Goal: Task Accomplishment & Management: Manage account settings

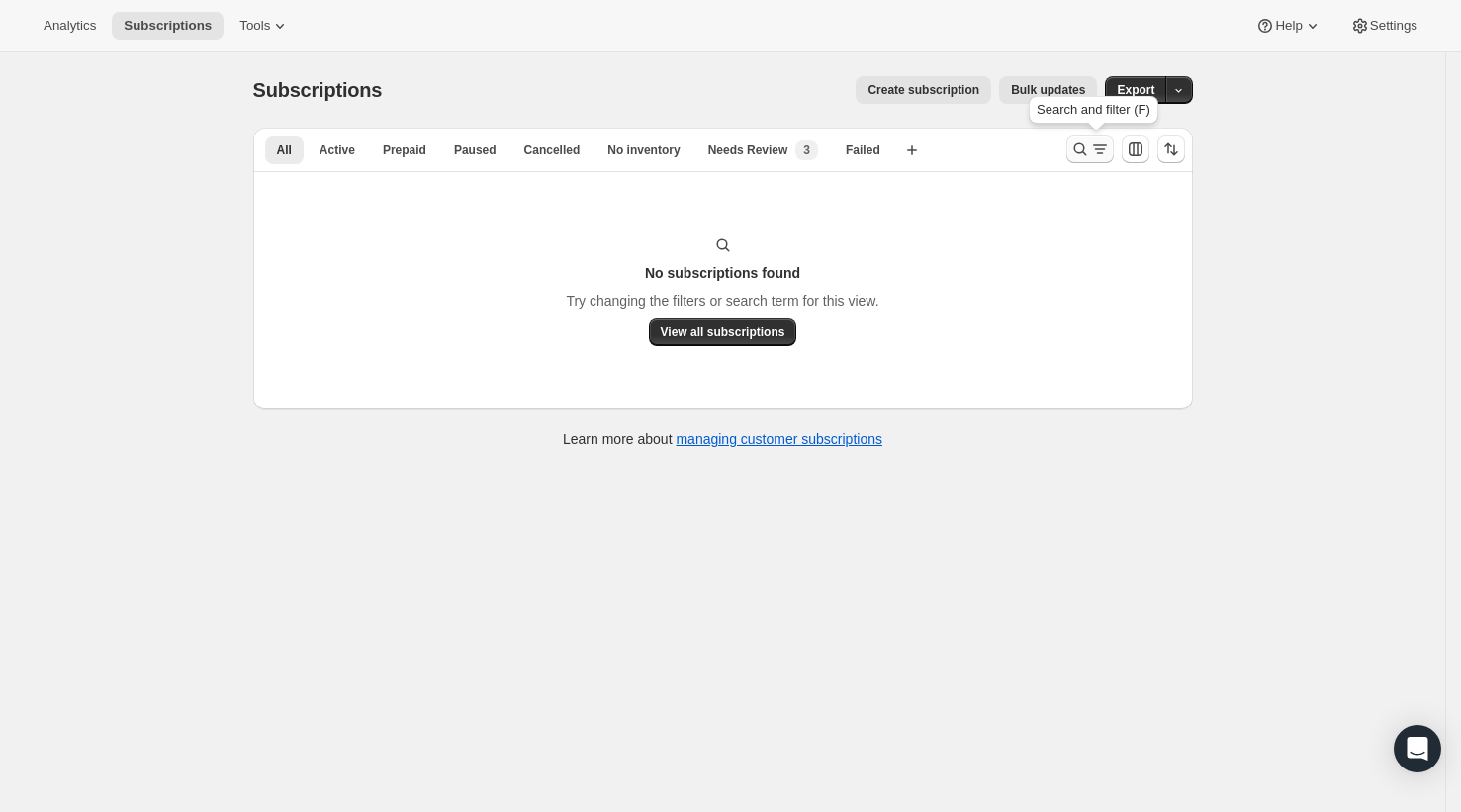
click at [1082, 142] on icon "Search and filter results" at bounding box center [1080, 149] width 20 height 20
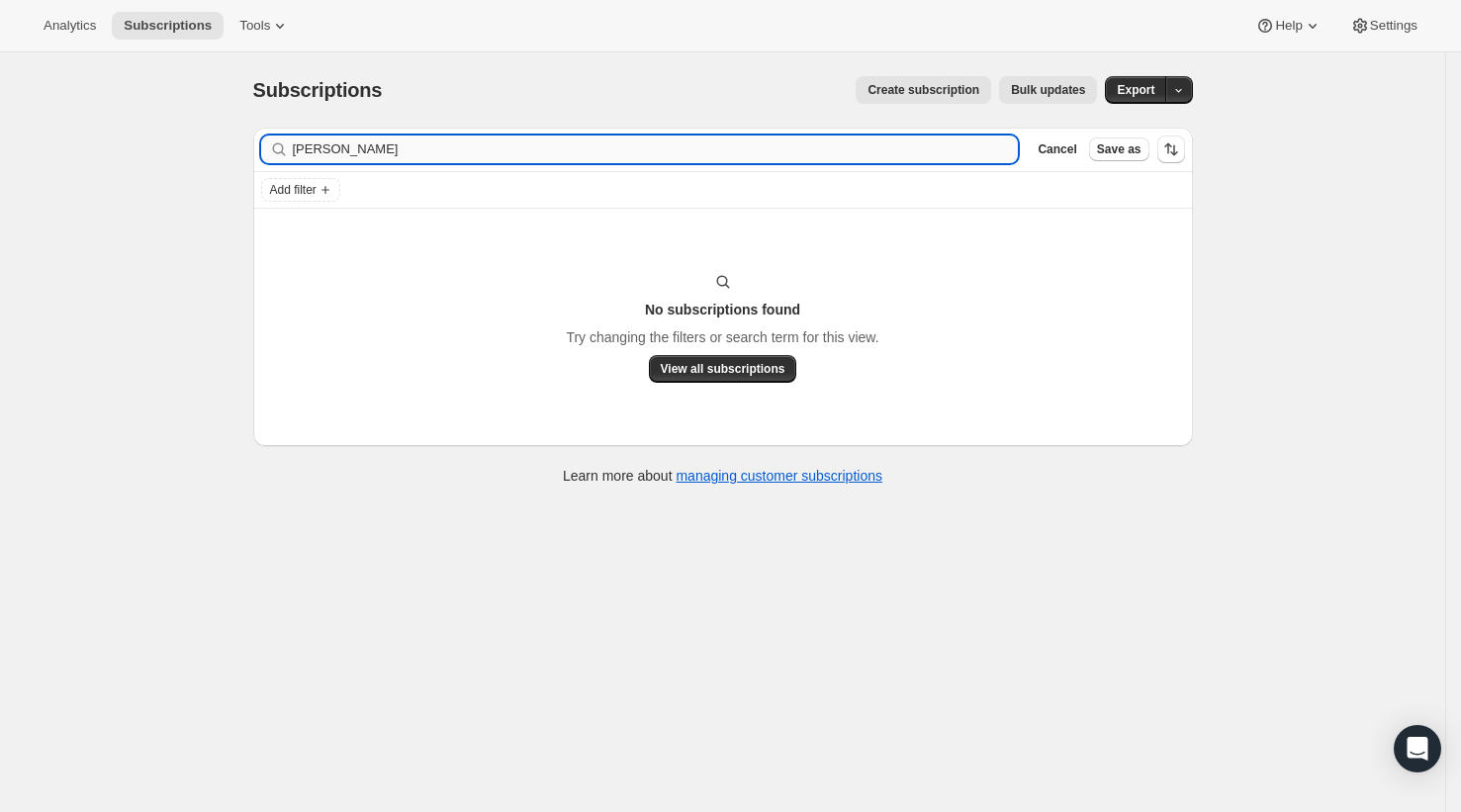
click at [942, 142] on input "[PERSON_NAME]" at bounding box center [656, 149] width 727 height 28
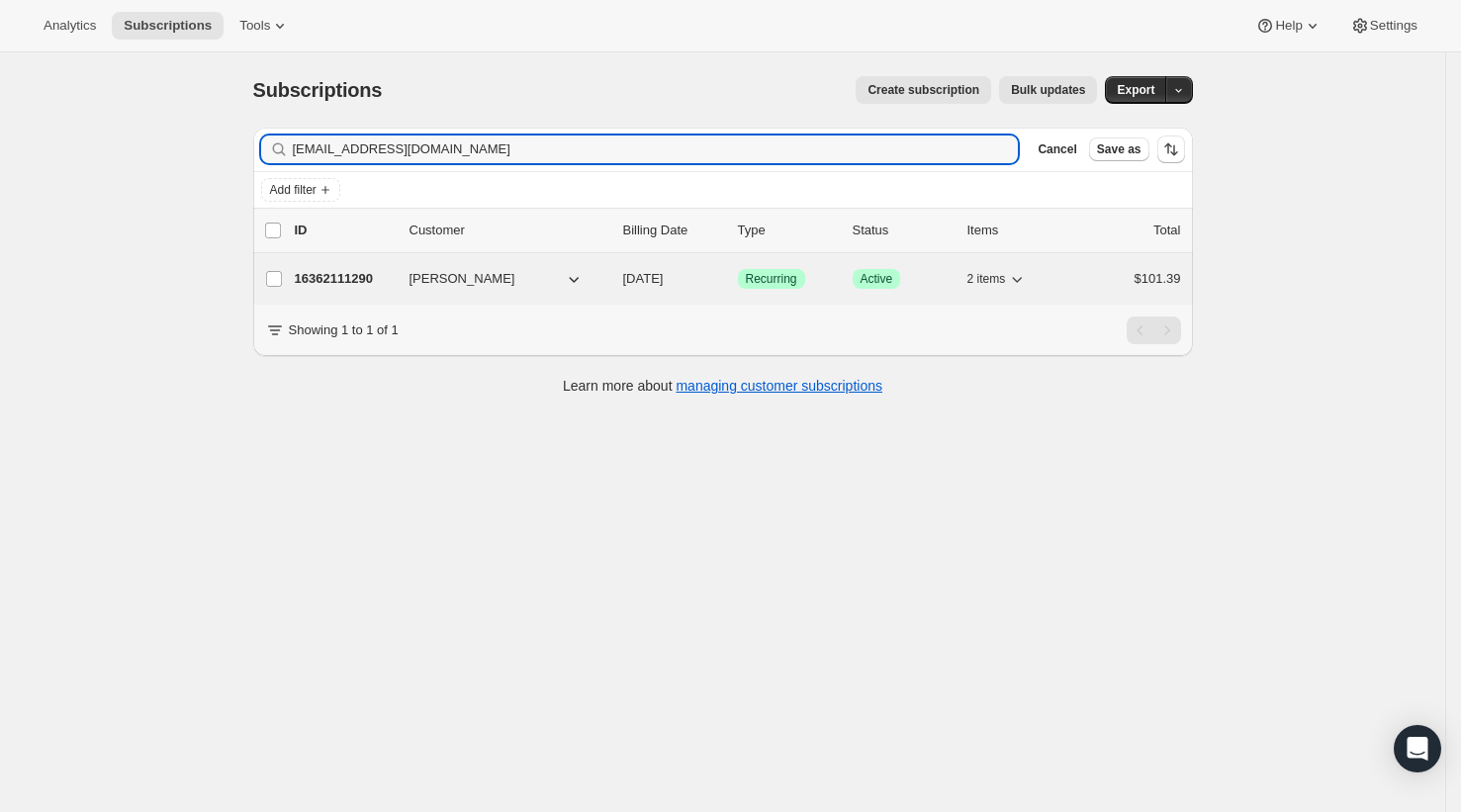
type input "[EMAIL_ADDRESS][DOMAIN_NAME]"
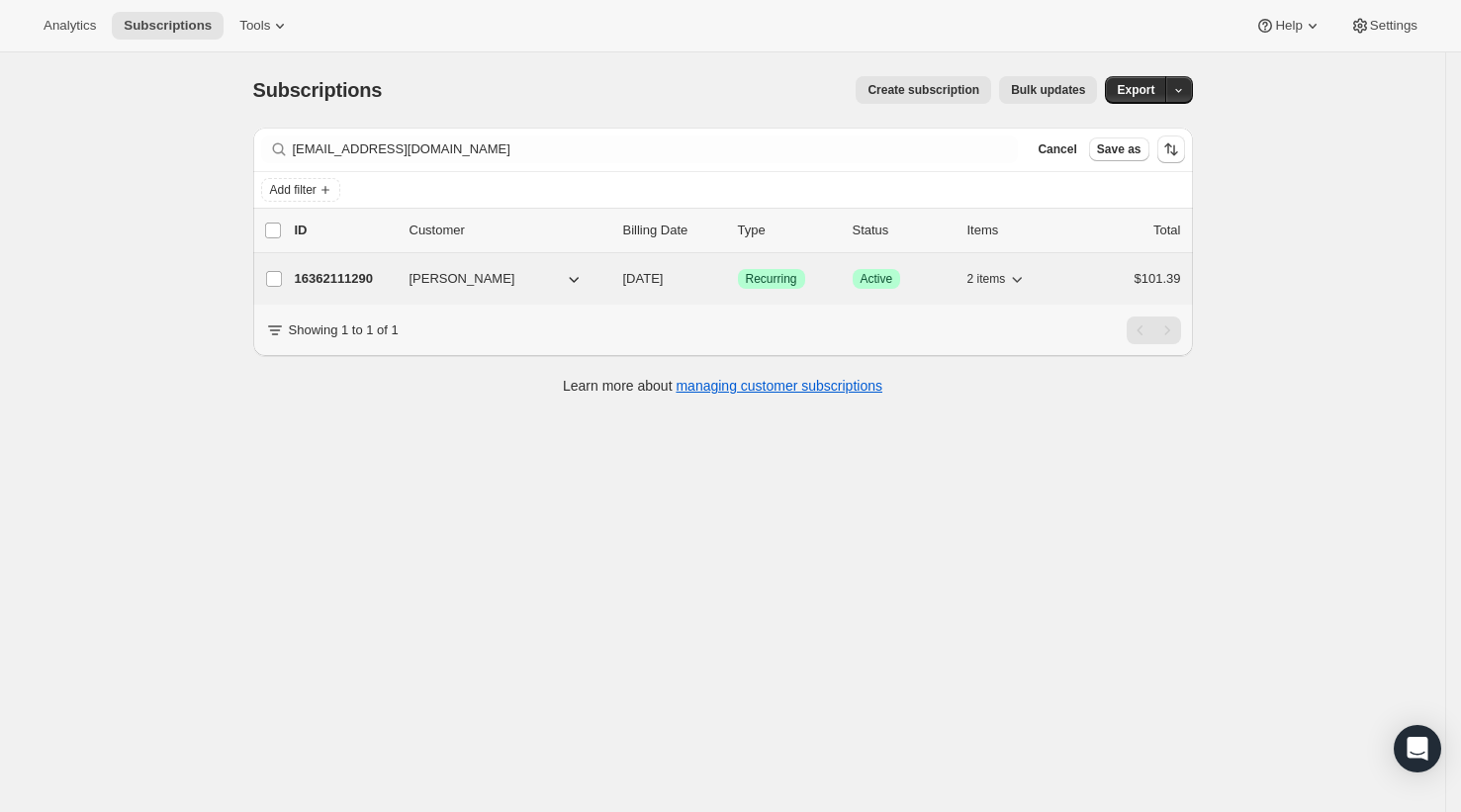
click at [318, 283] on p "16362111290" at bounding box center [345, 279] width 99 height 20
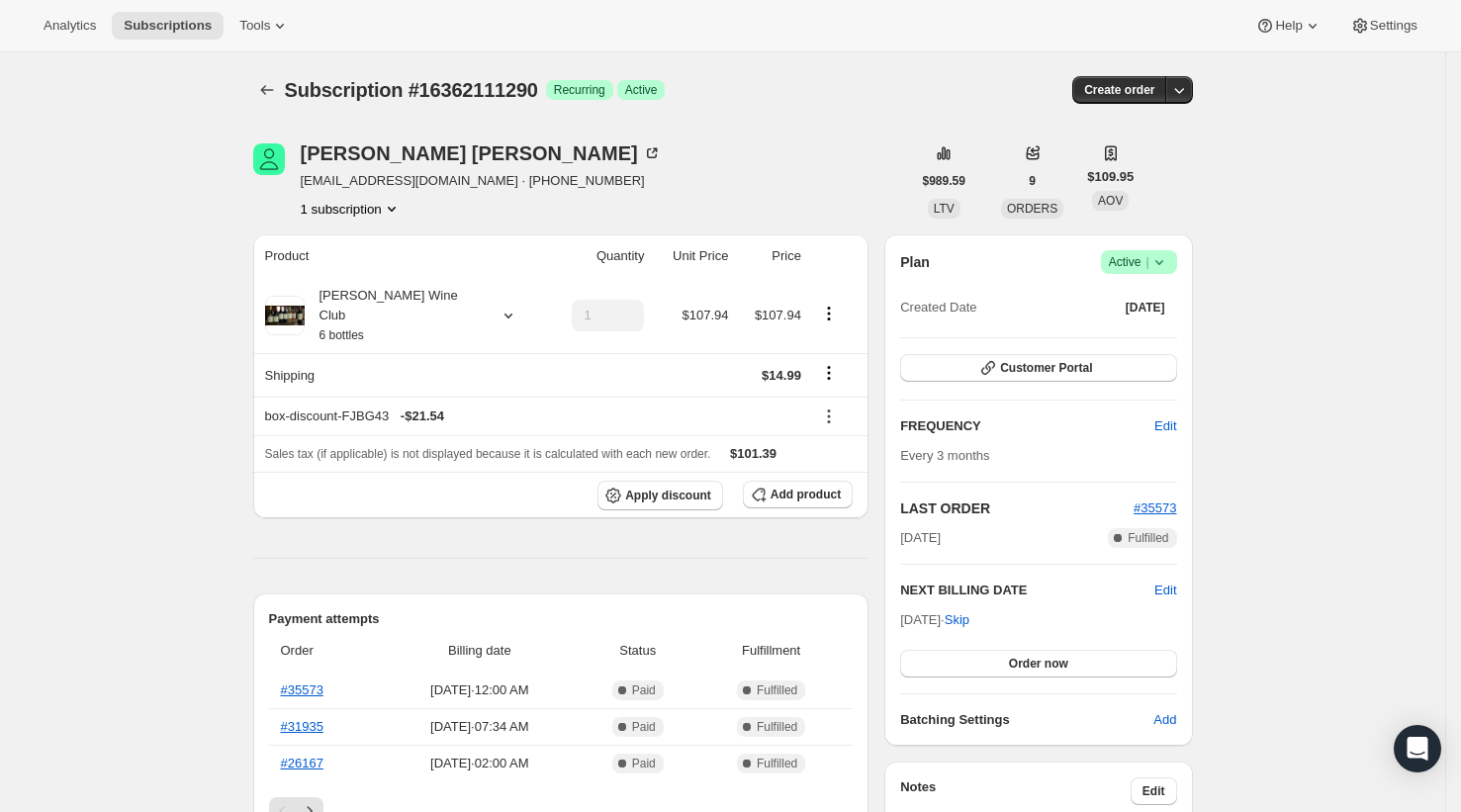
click at [1167, 265] on icon at bounding box center [1160, 262] width 20 height 20
click at [1150, 322] on button "Cancel subscription" at bounding box center [1141, 335] width 123 height 32
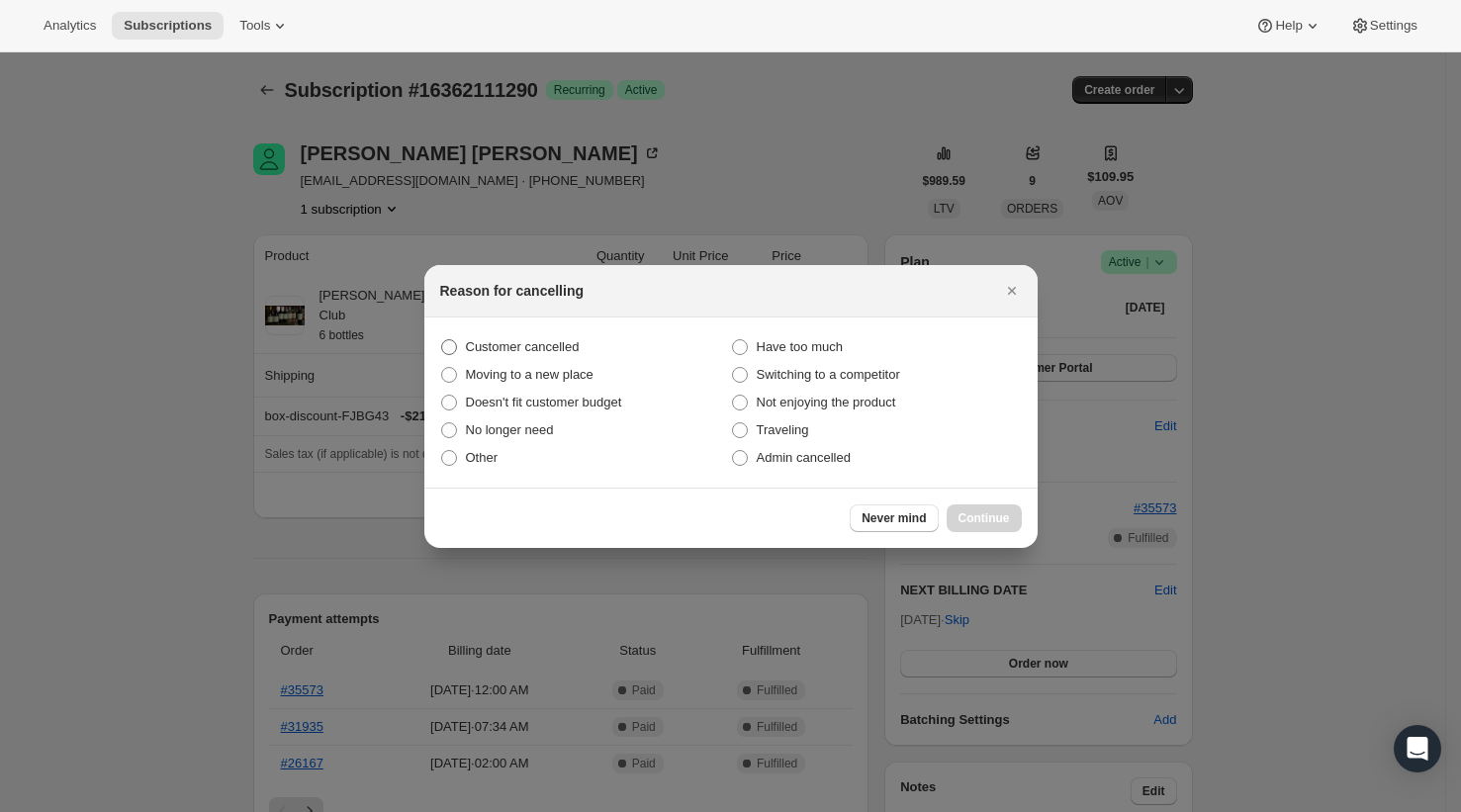
click at [522, 345] on span "Customer cancelled" at bounding box center [523, 346] width 113 height 15
click at [442, 340] on input "Customer cancelled" at bounding box center [441, 339] width 1 height 1
radio input "true"
click at [973, 519] on span "Continue" at bounding box center [985, 519] width 52 height 16
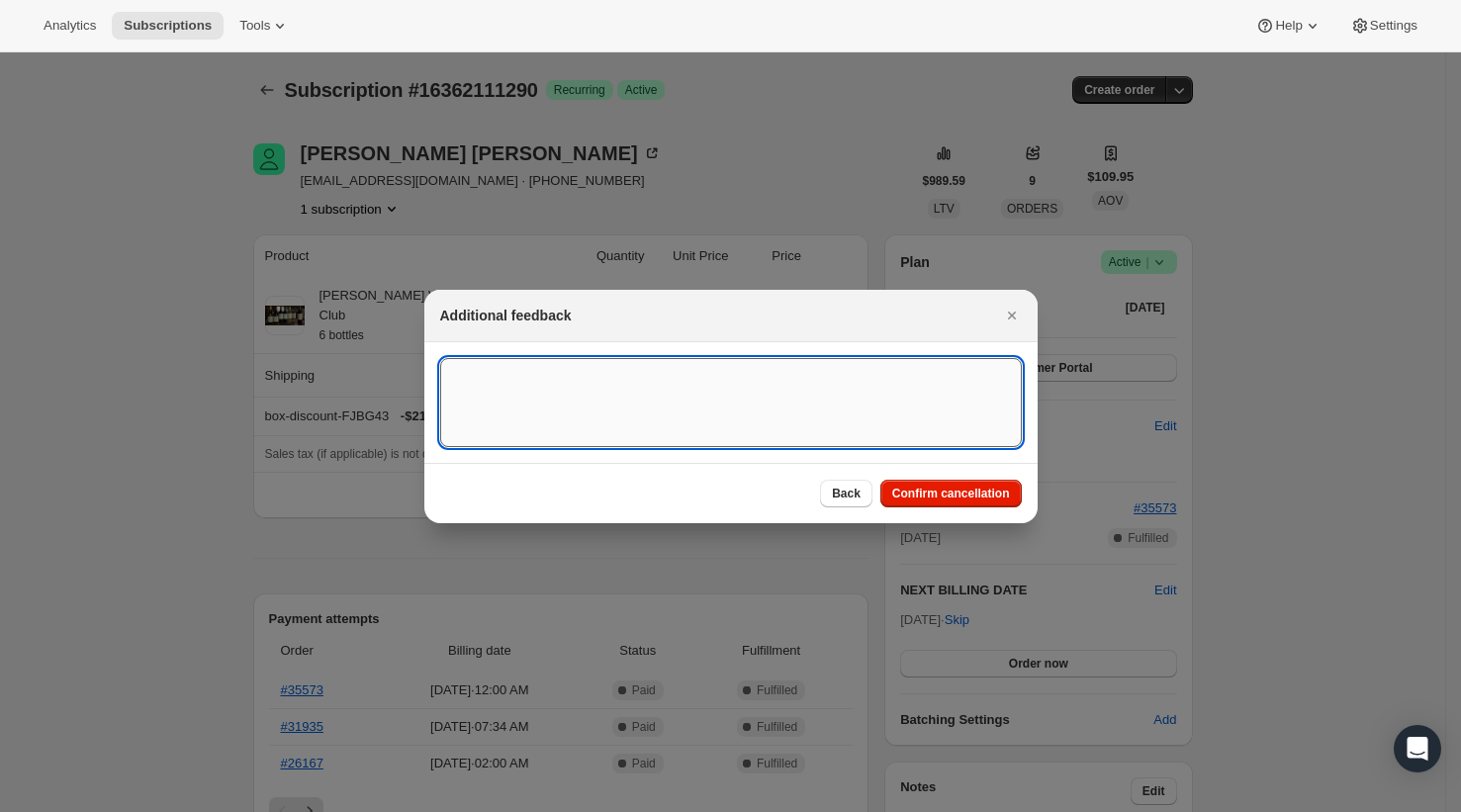
click at [774, 419] on textarea ":r2r:" at bounding box center [730, 403] width 581 height 89
type textarea "customer no longer wants to keep their club membership"
click at [953, 476] on div "Back Confirm cancellation" at bounding box center [730, 493] width 613 height 61
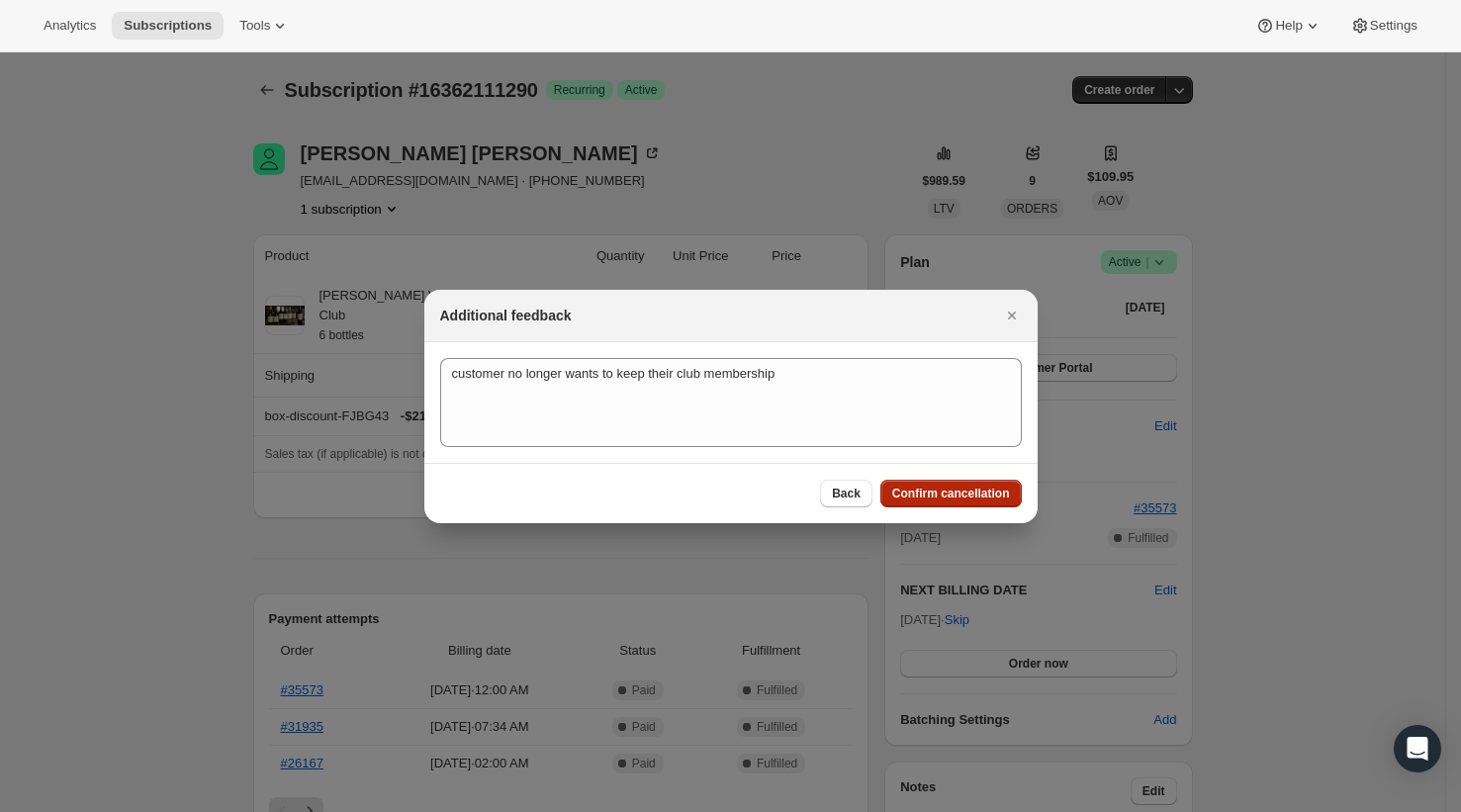
click at [957, 487] on span "Confirm cancellation" at bounding box center [951, 494] width 117 height 16
